Goal: Transaction & Acquisition: Book appointment/travel/reservation

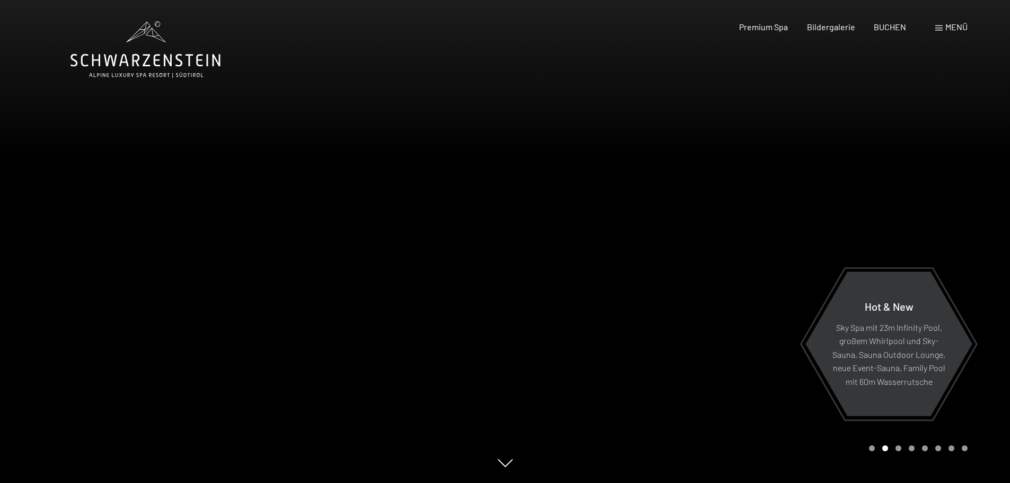
click at [479, 239] on div at bounding box center [252, 241] width 505 height 483
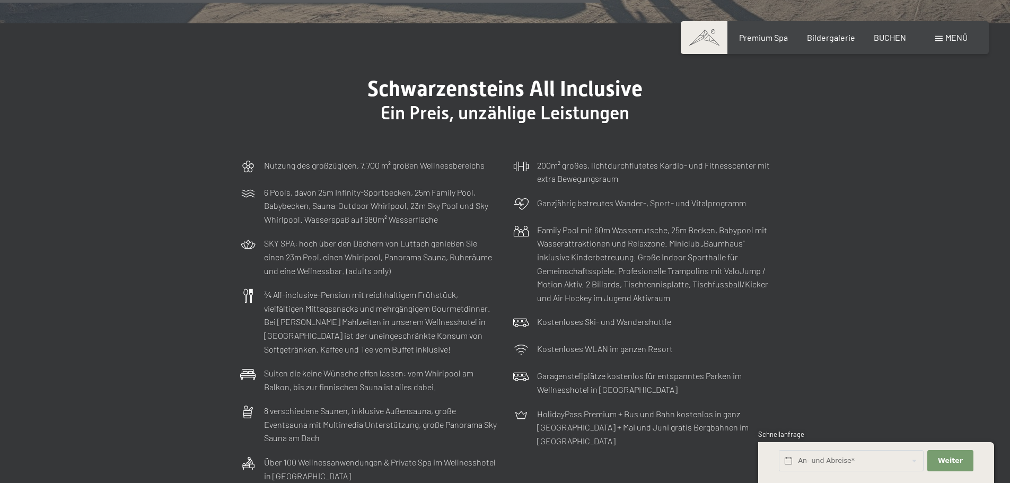
scroll to position [3180, 0]
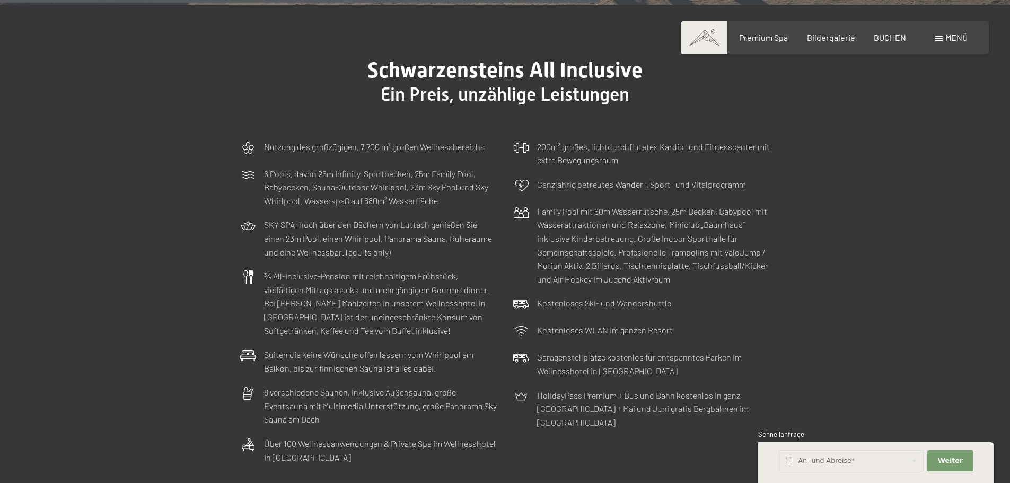
click at [445, 269] on p "¾ All-inclusive-Pension mit reichhaltigem Frühstück, vielfältigen Mittagssnacks…" at bounding box center [380, 303] width 233 height 68
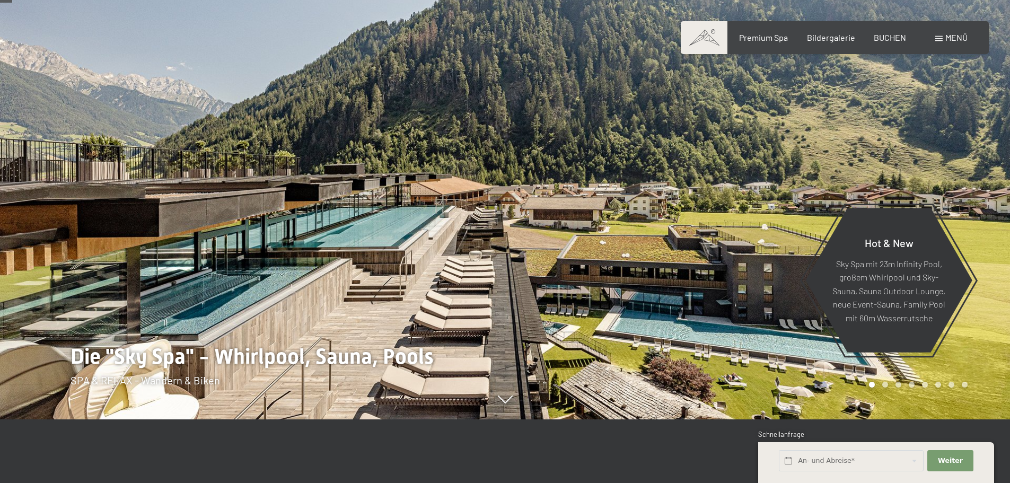
scroll to position [0, 0]
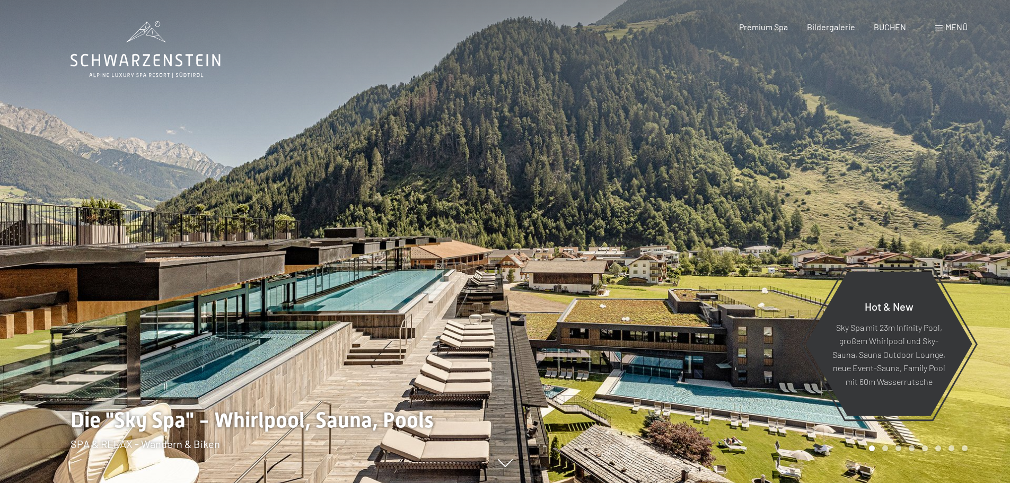
click at [413, 30] on div at bounding box center [252, 241] width 505 height 483
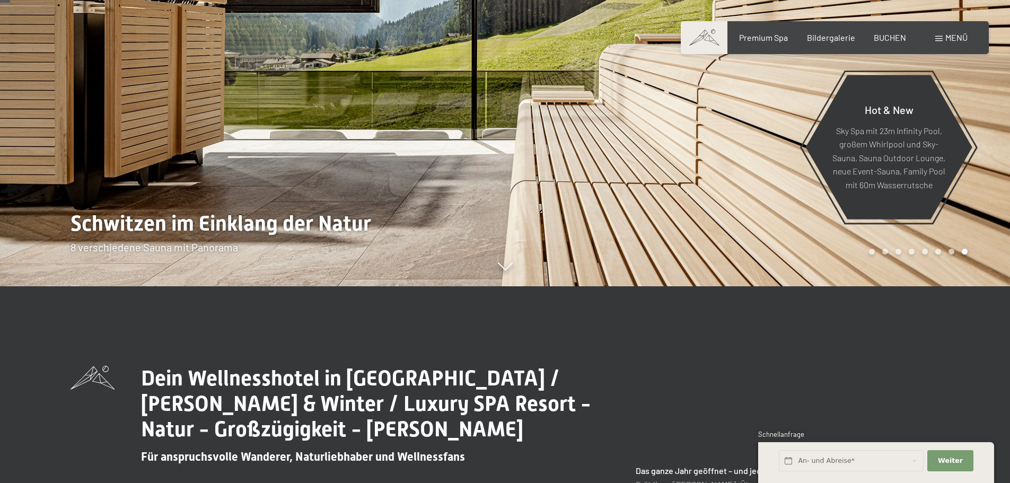
scroll to position [212, 0]
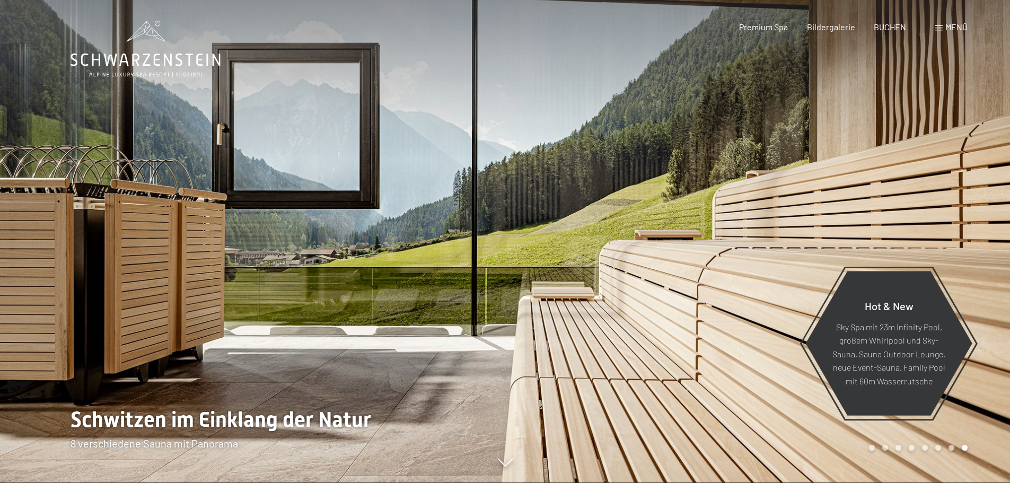
scroll to position [0, 0]
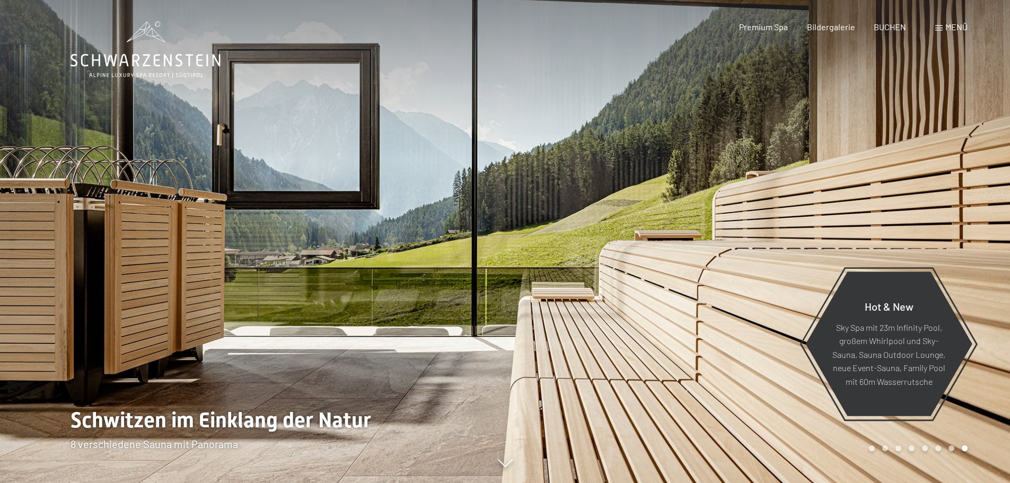
click at [566, 339] on div at bounding box center [757, 241] width 505 height 483
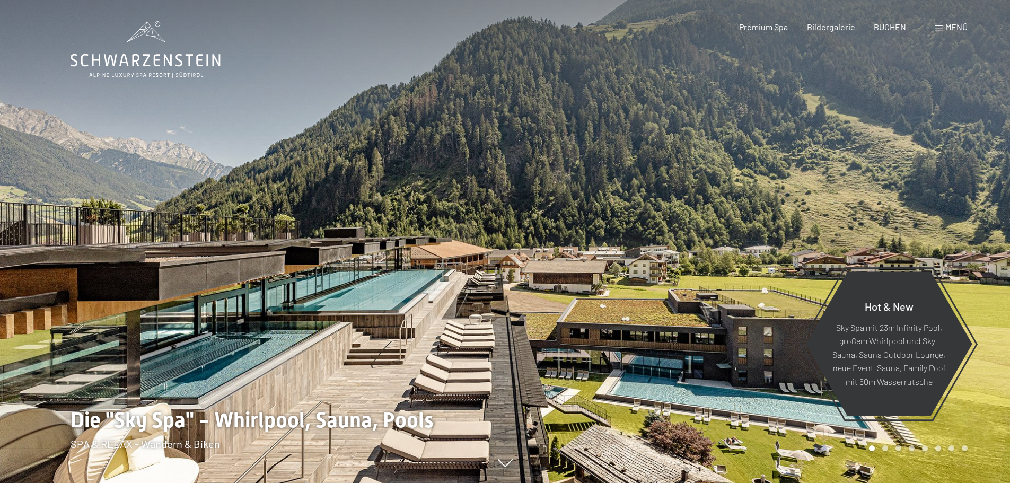
click at [566, 339] on div at bounding box center [757, 241] width 505 height 483
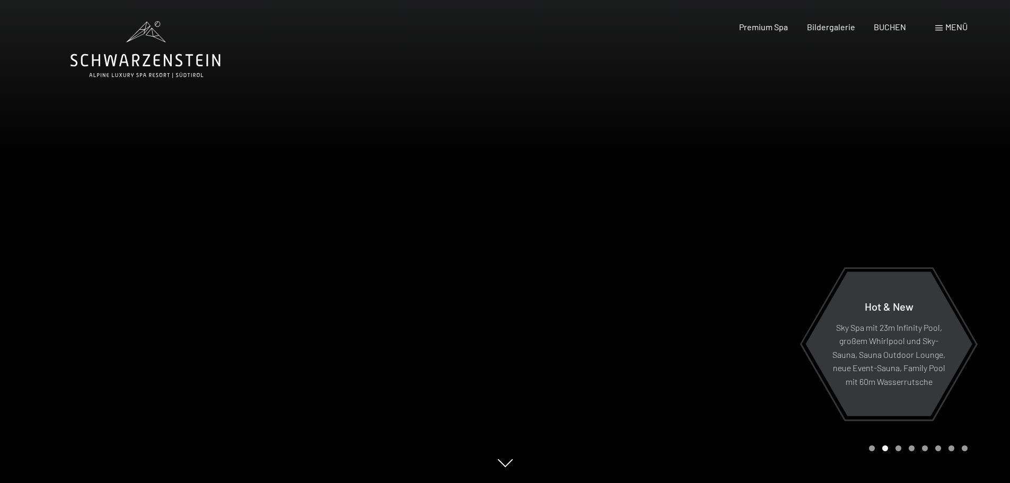
click at [566, 339] on div at bounding box center [757, 241] width 505 height 483
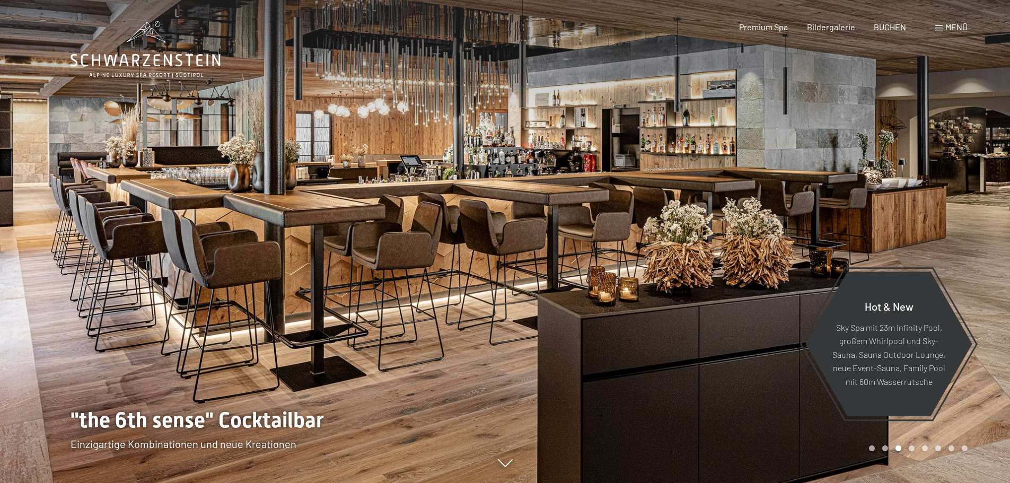
click at [566, 339] on div at bounding box center [757, 241] width 505 height 483
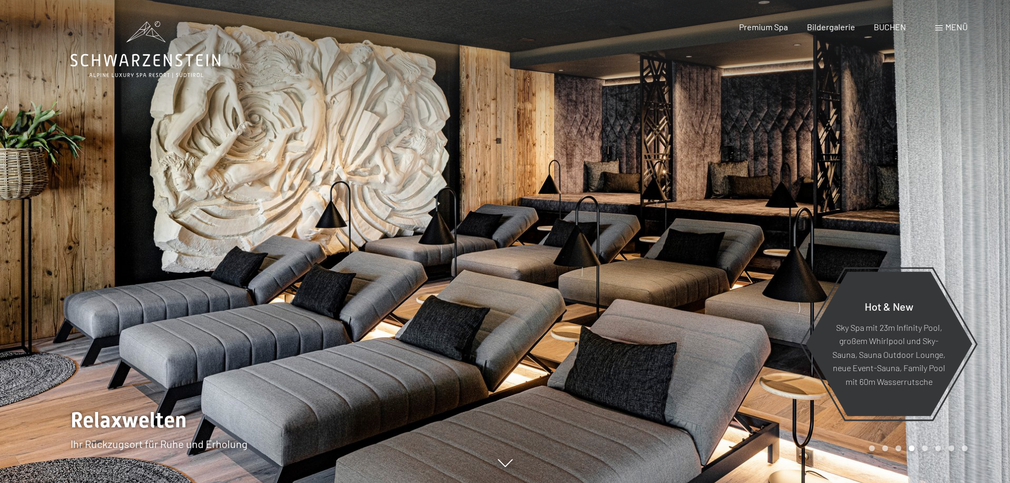
click at [566, 339] on div at bounding box center [757, 241] width 505 height 483
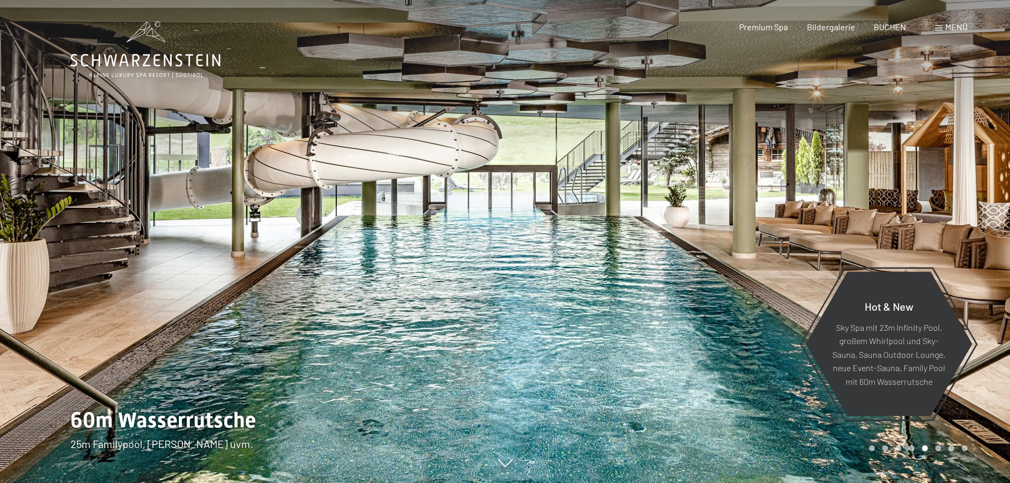
click at [566, 339] on div at bounding box center [757, 241] width 505 height 483
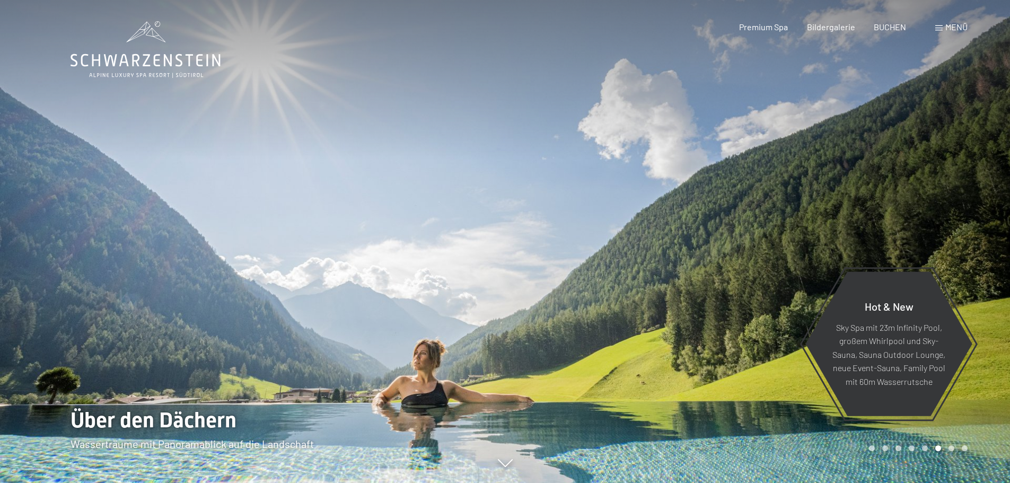
click at [566, 339] on div at bounding box center [757, 241] width 505 height 483
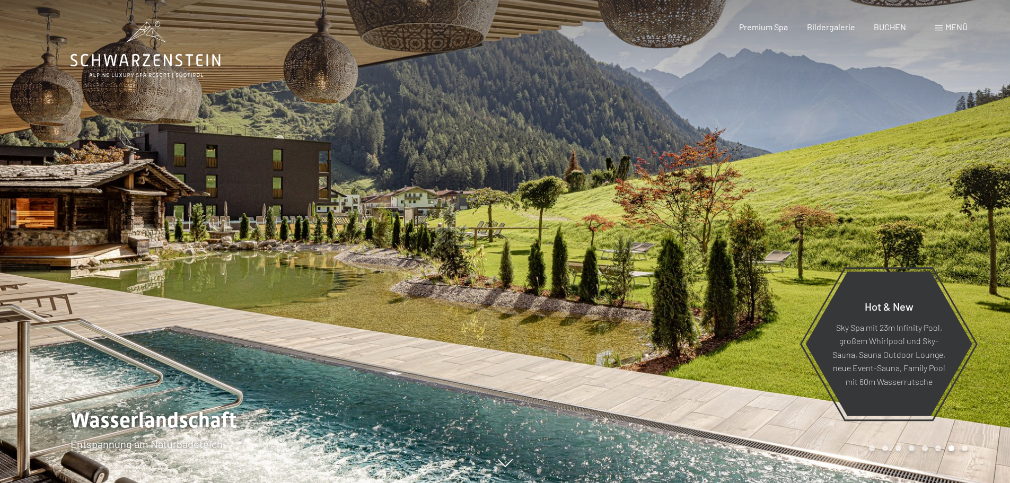
click at [566, 339] on div at bounding box center [757, 241] width 505 height 483
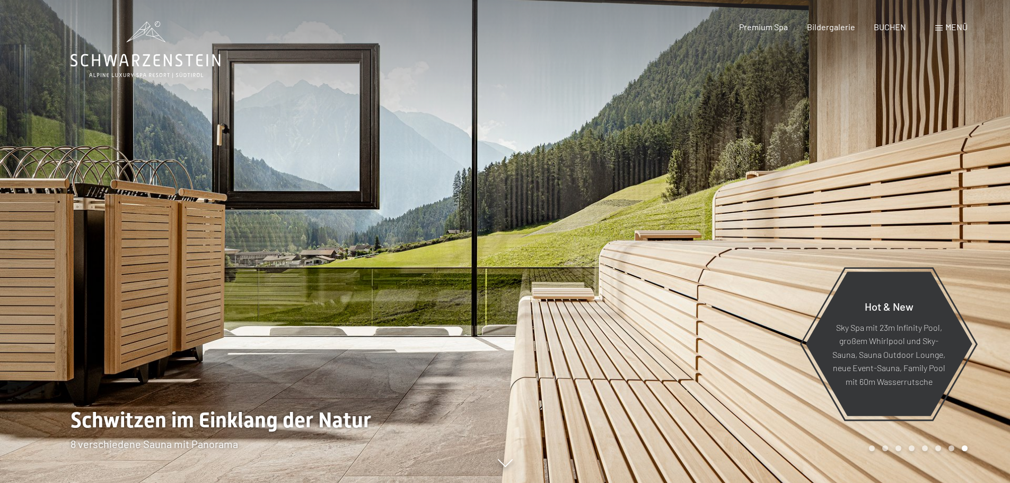
click at [566, 339] on div at bounding box center [757, 241] width 505 height 483
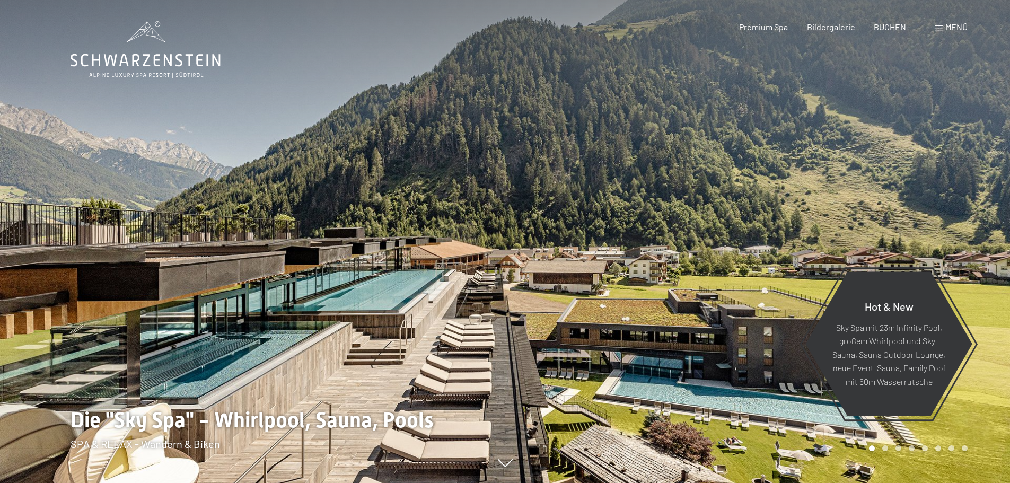
click at [174, 60] on icon at bounding box center [145, 49] width 150 height 57
click at [832, 25] on span "Bildergalerie" at bounding box center [831, 25] width 48 height 10
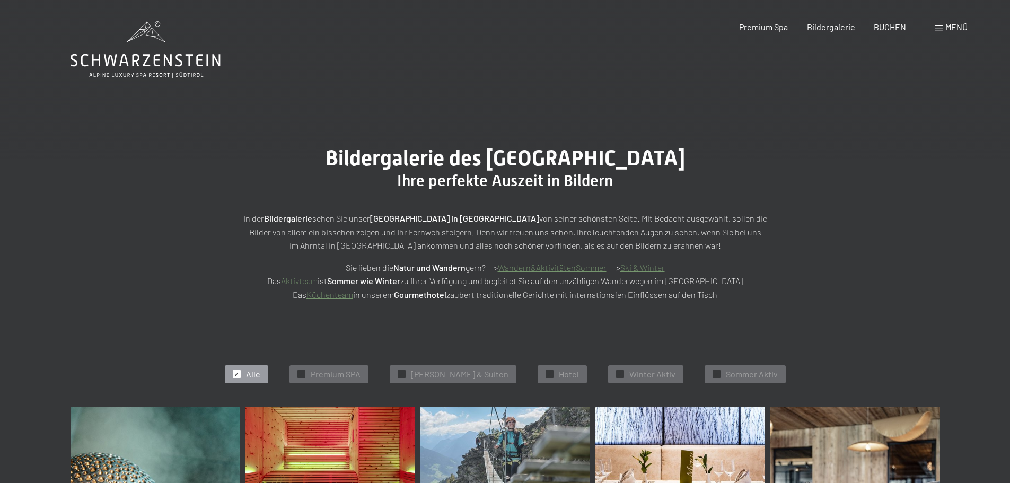
click at [801, 280] on div "Bildergalerie des Hotel Schwarzenstein Luttach Ihre perfekte Auszeit in Bildern…" at bounding box center [504, 224] width 609 height 156
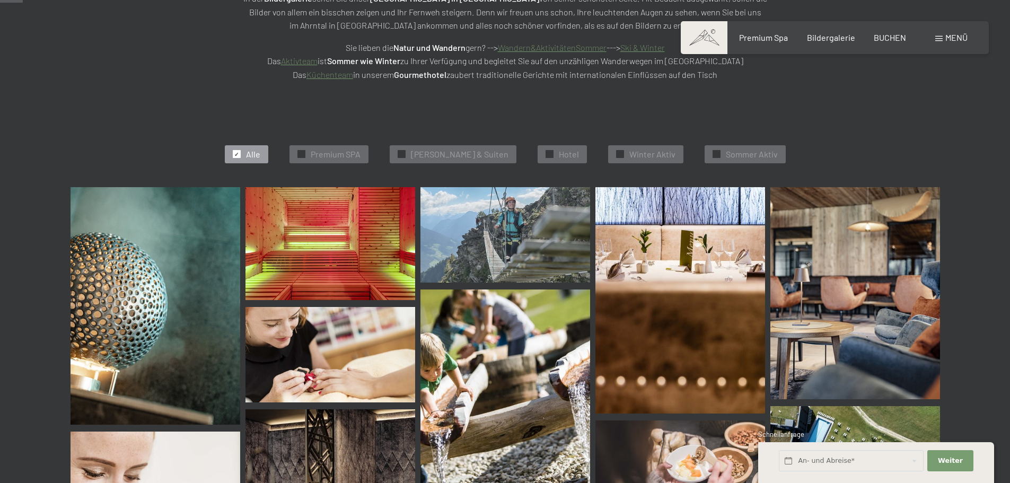
scroll to position [318, 0]
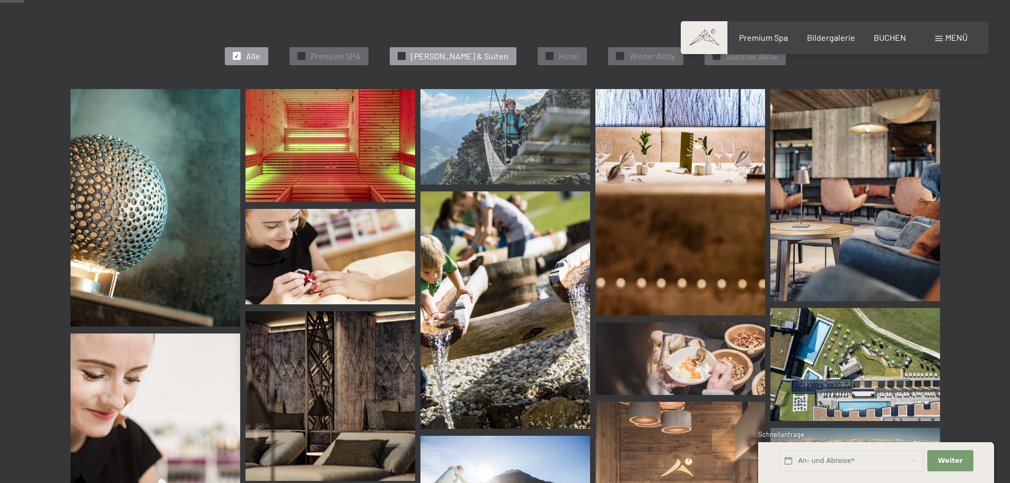
click at [431, 55] on span "Zimmer & Suiten" at bounding box center [460, 56] width 98 height 12
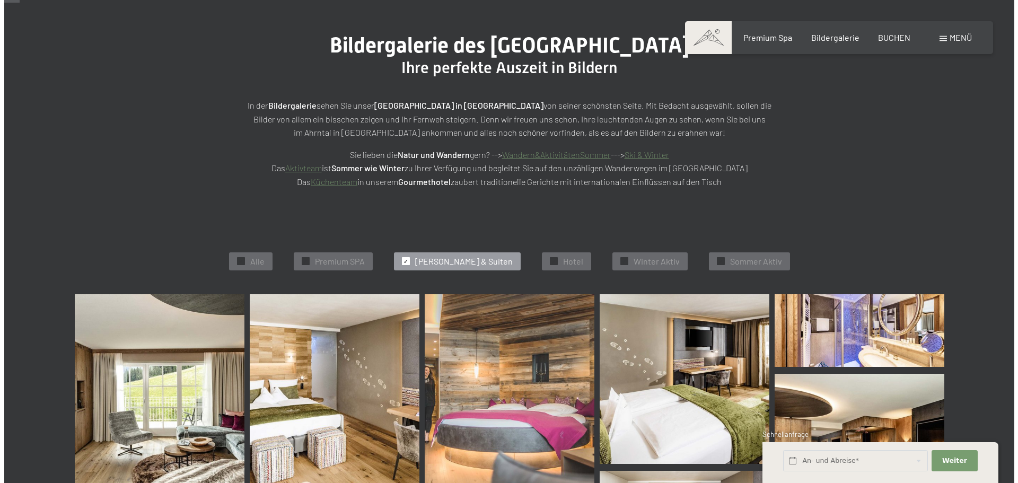
scroll to position [2, 0]
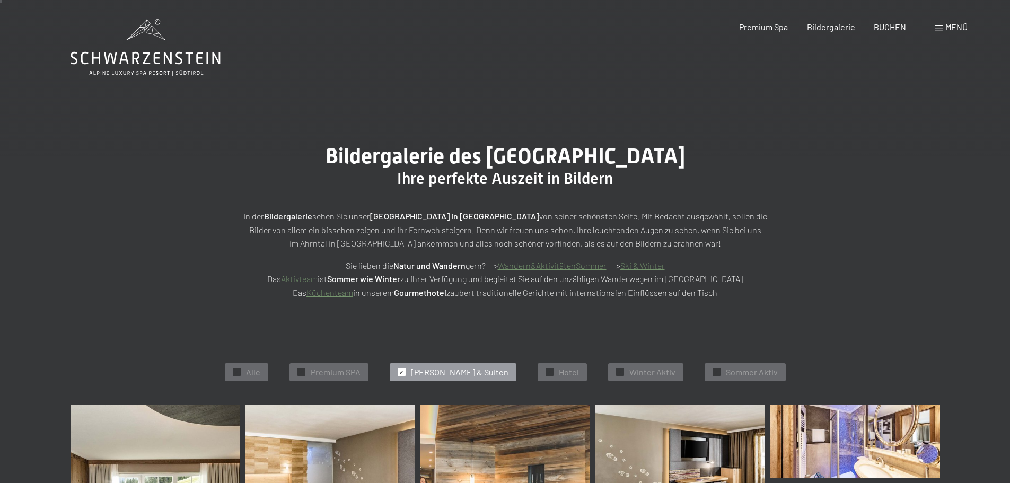
click at [950, 33] on div "Menü" at bounding box center [951, 27] width 32 height 12
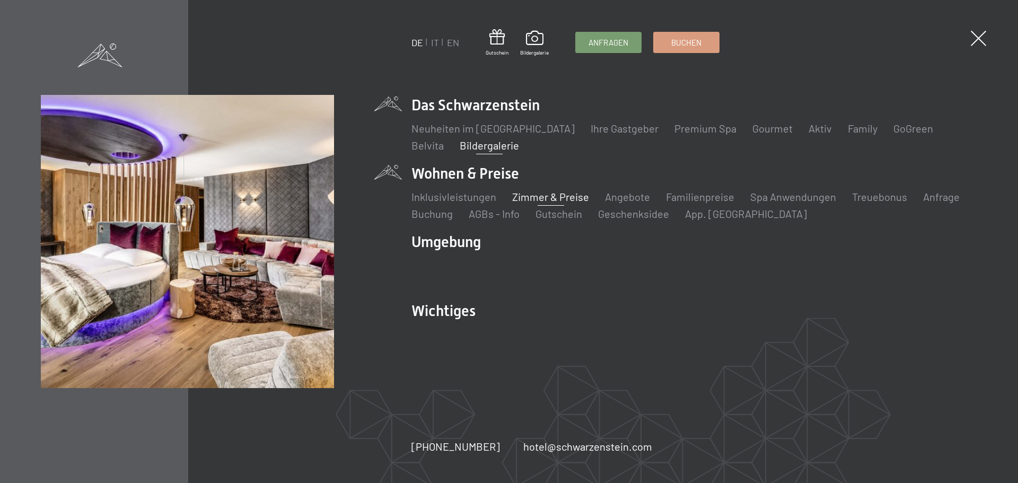
click at [530, 197] on link "Zimmer & Preise" at bounding box center [550, 196] width 77 height 13
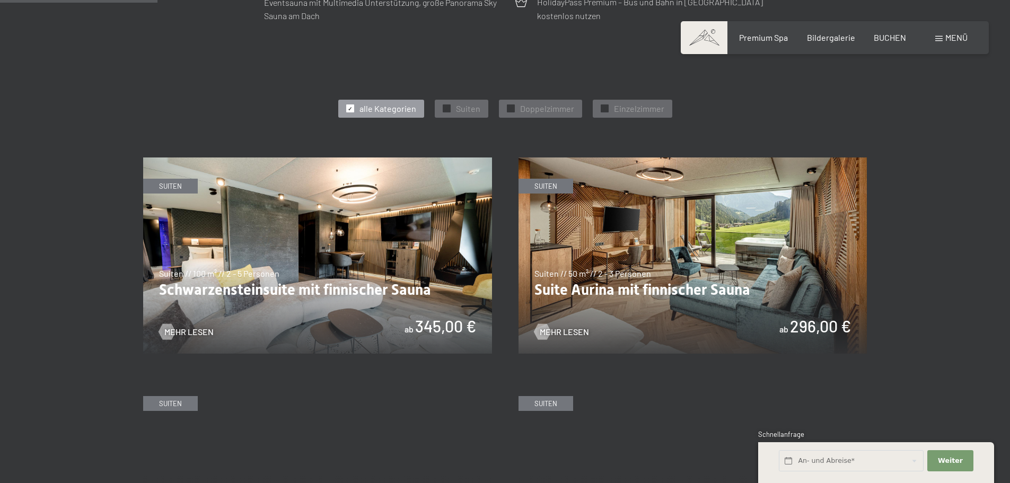
scroll to position [530, 0]
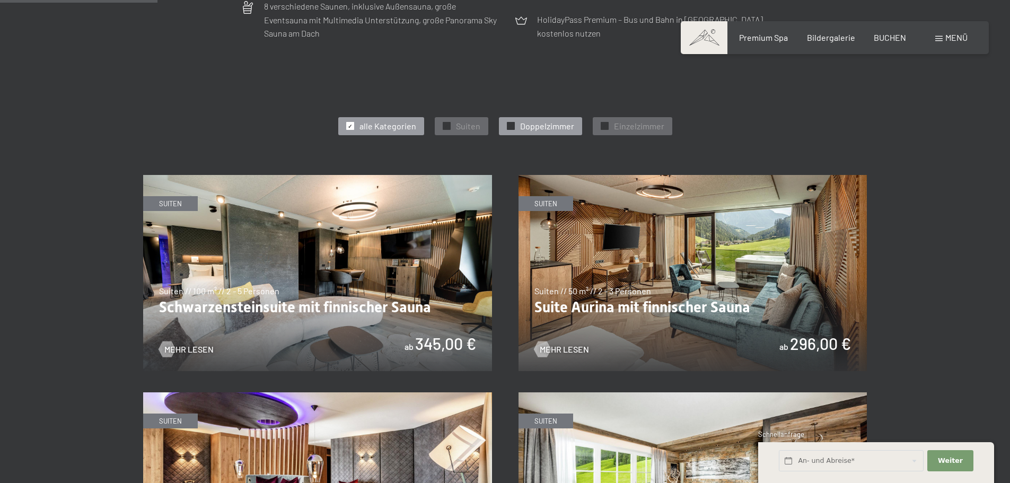
click at [524, 132] on span "Doppelzimmer" at bounding box center [547, 126] width 54 height 12
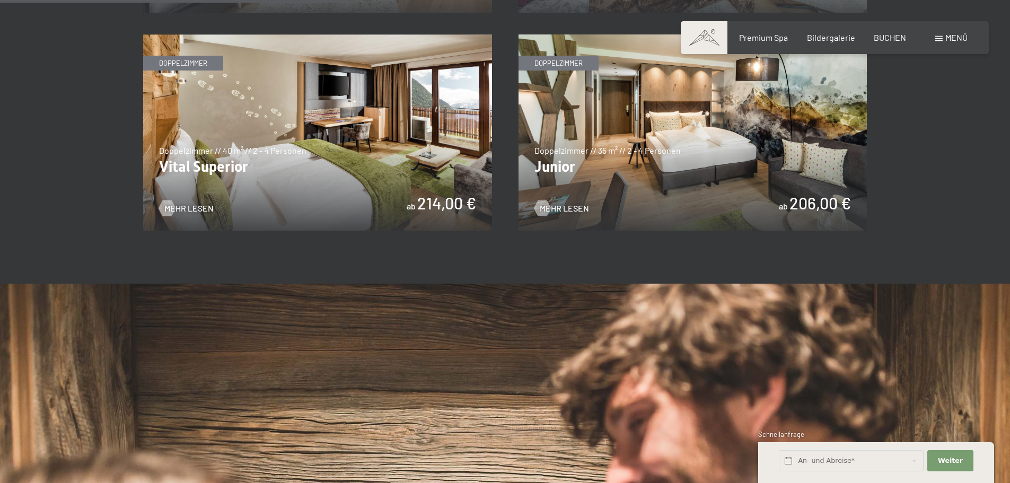
scroll to position [742, 0]
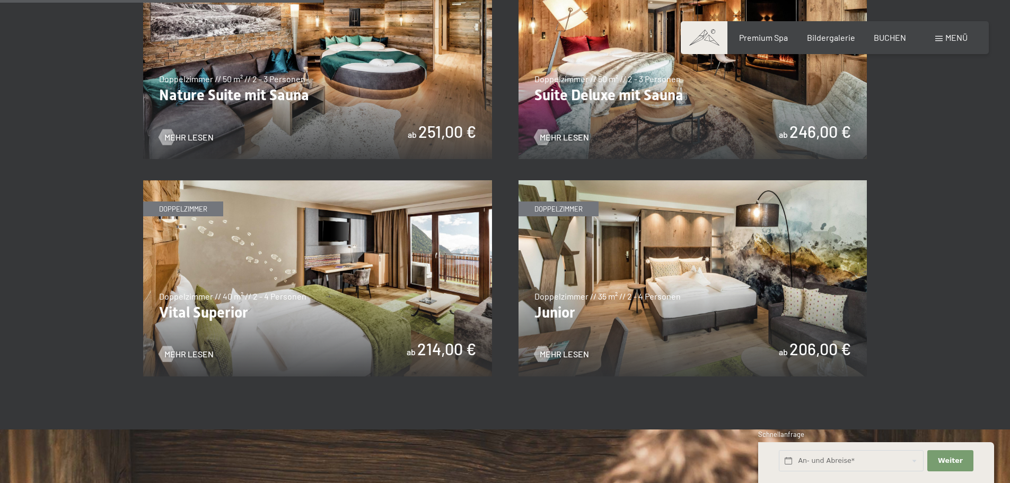
click at [674, 256] on img at bounding box center [692, 278] width 349 height 196
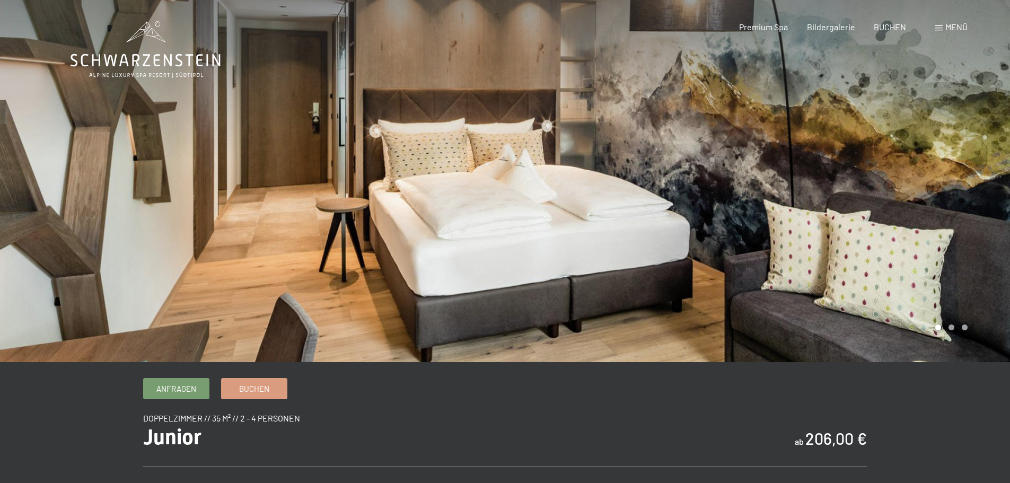
drag, startPoint x: 474, startPoint y: 217, endPoint x: 292, endPoint y: 195, distance: 183.7
click at [282, 198] on div at bounding box center [252, 181] width 505 height 362
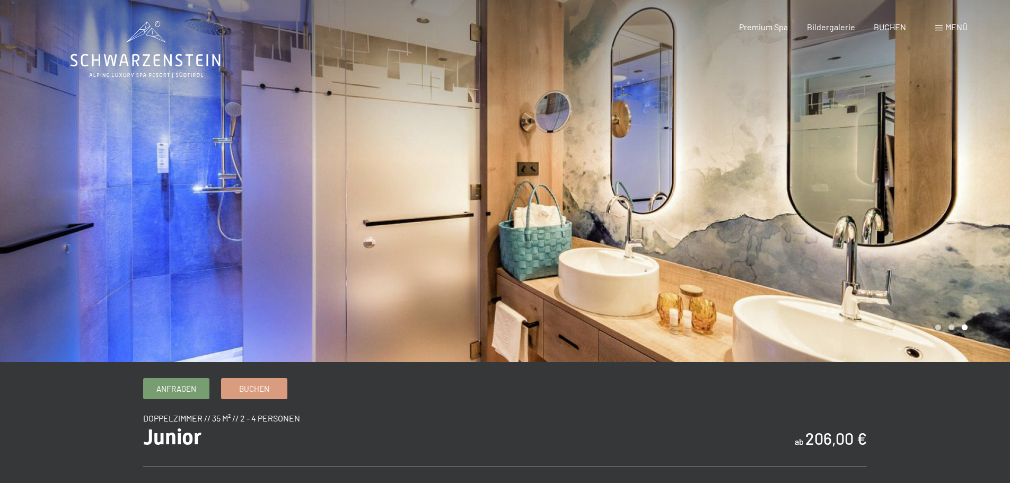
click at [300, 176] on div at bounding box center [252, 181] width 505 height 362
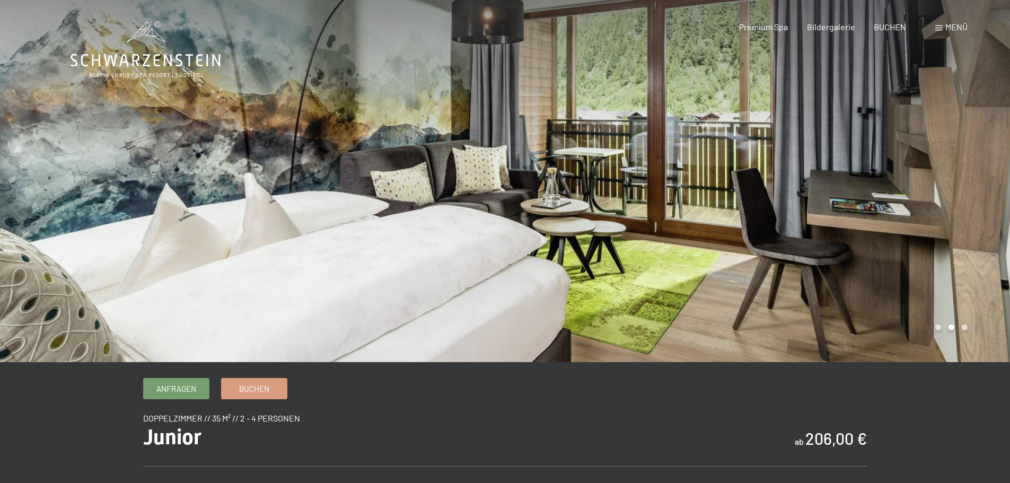
click at [300, 176] on div at bounding box center [252, 181] width 505 height 362
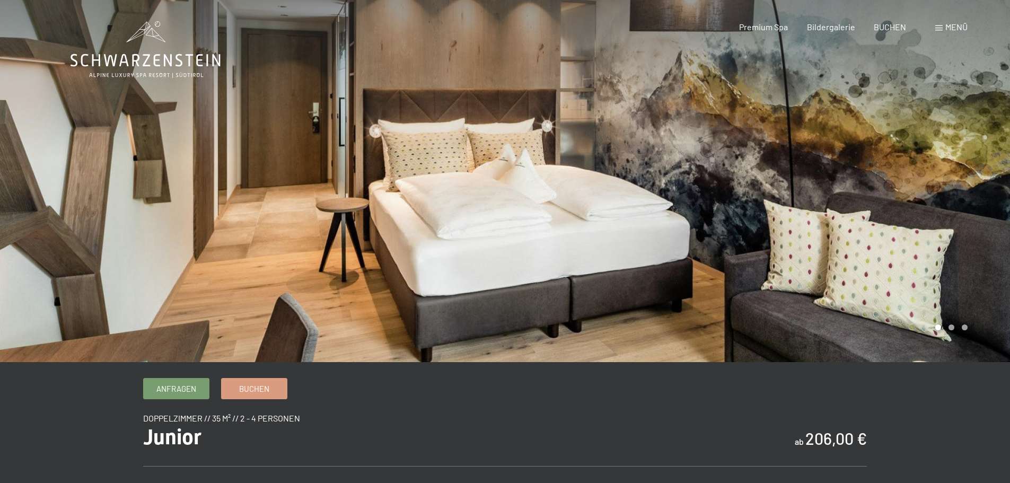
click at [300, 176] on div at bounding box center [252, 181] width 505 height 362
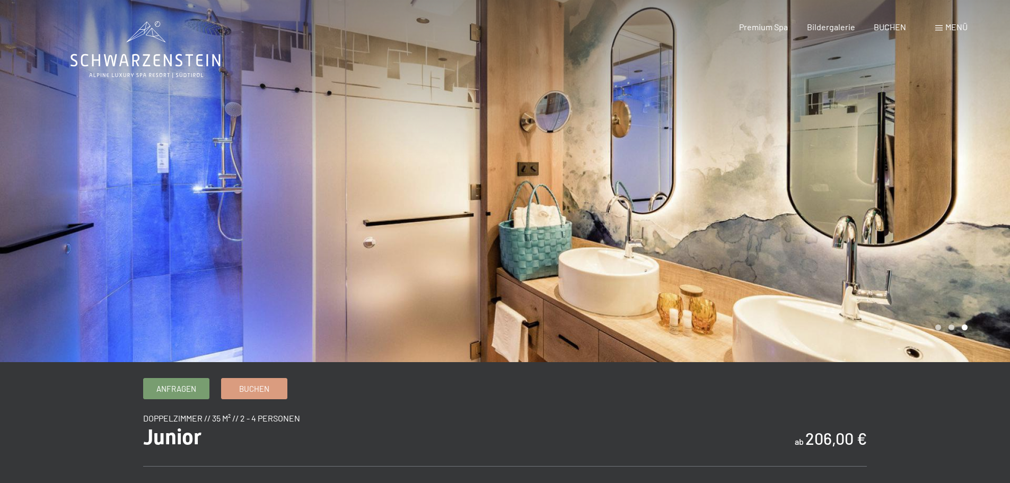
click at [300, 176] on div at bounding box center [252, 181] width 505 height 362
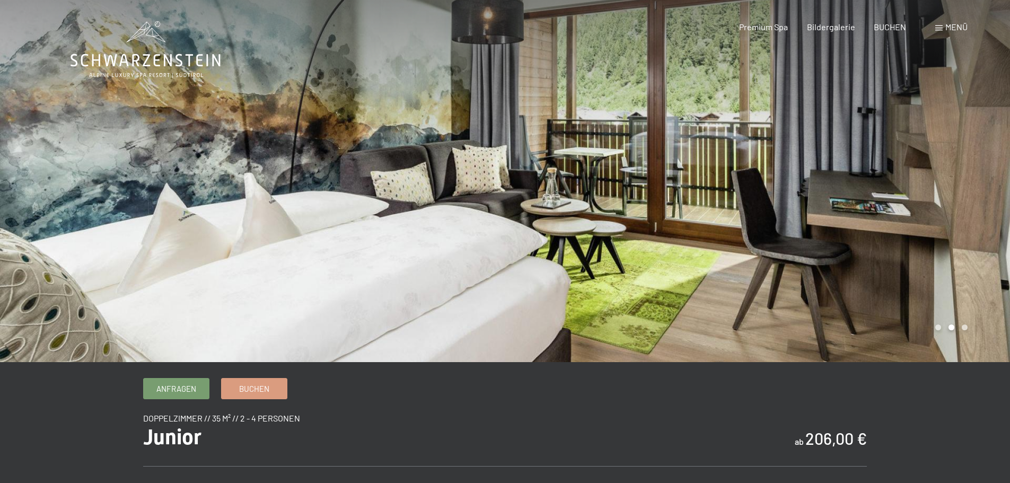
click at [300, 176] on div at bounding box center [252, 181] width 505 height 362
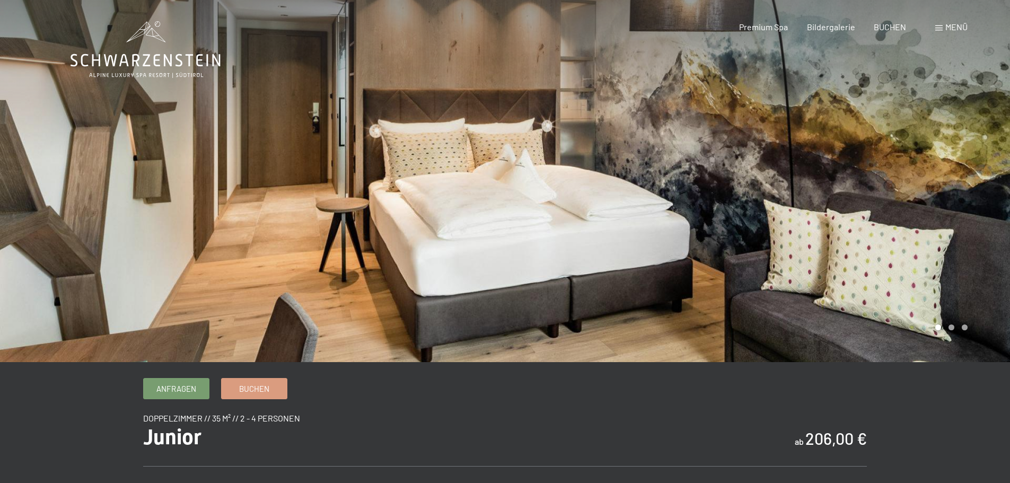
click at [300, 176] on div at bounding box center [252, 181] width 505 height 362
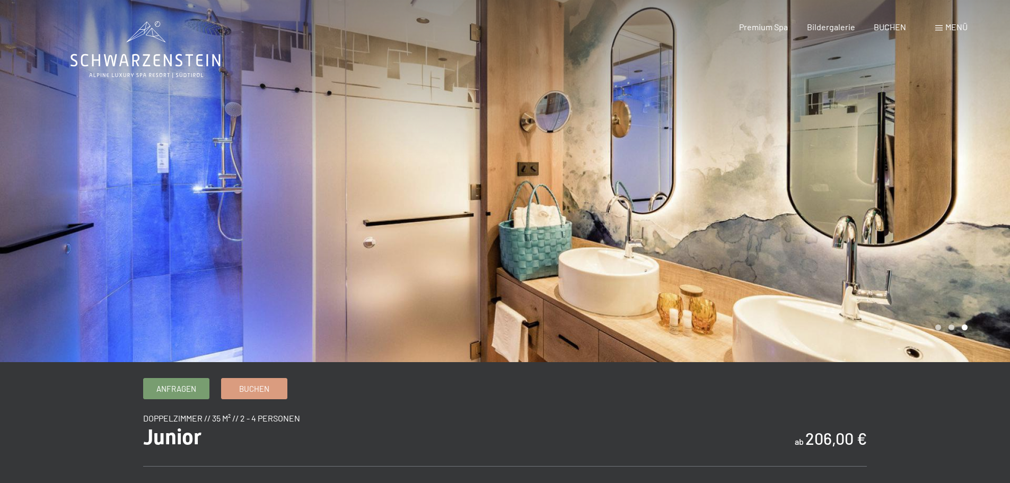
click at [300, 176] on div at bounding box center [252, 181] width 505 height 362
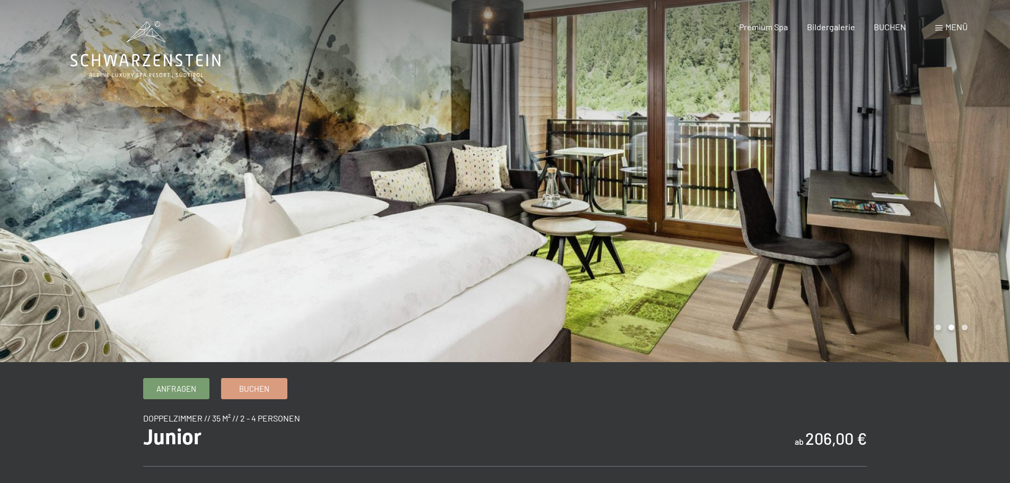
click at [300, 176] on div at bounding box center [252, 181] width 505 height 362
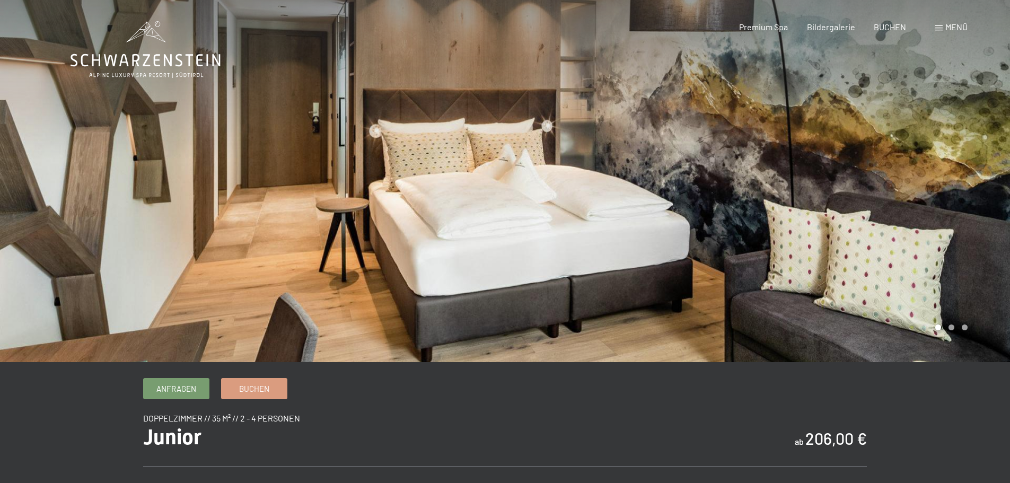
click at [300, 176] on div at bounding box center [252, 181] width 505 height 362
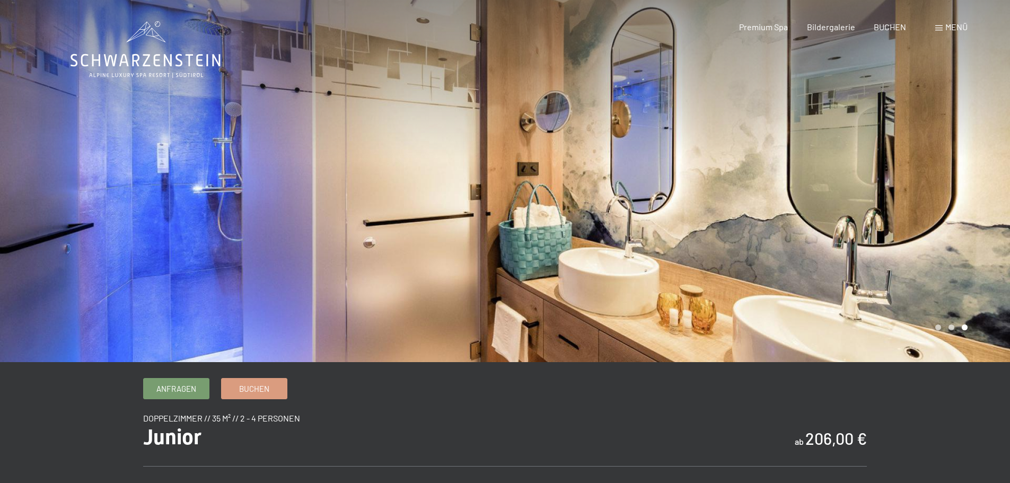
click at [300, 176] on div at bounding box center [252, 181] width 505 height 362
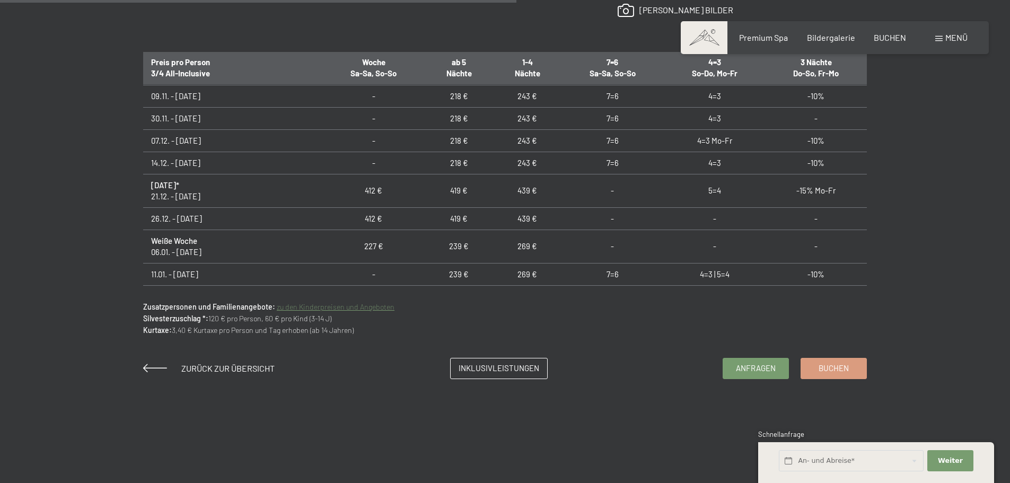
scroll to position [159, 0]
